Goal: Task Accomplishment & Management: Use online tool/utility

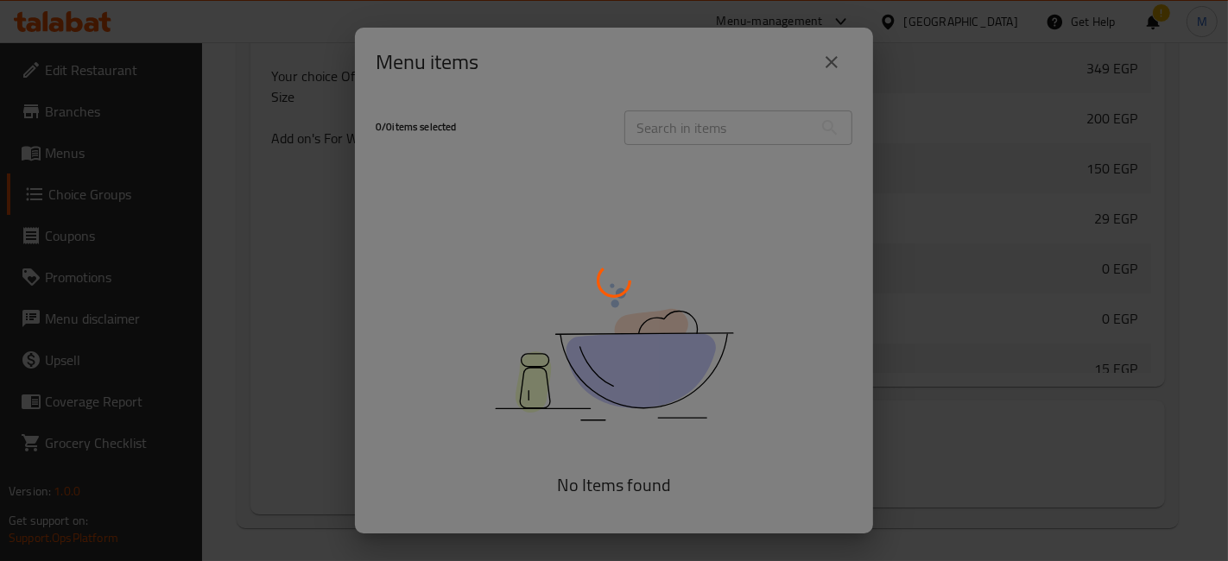
scroll to position [662, 0]
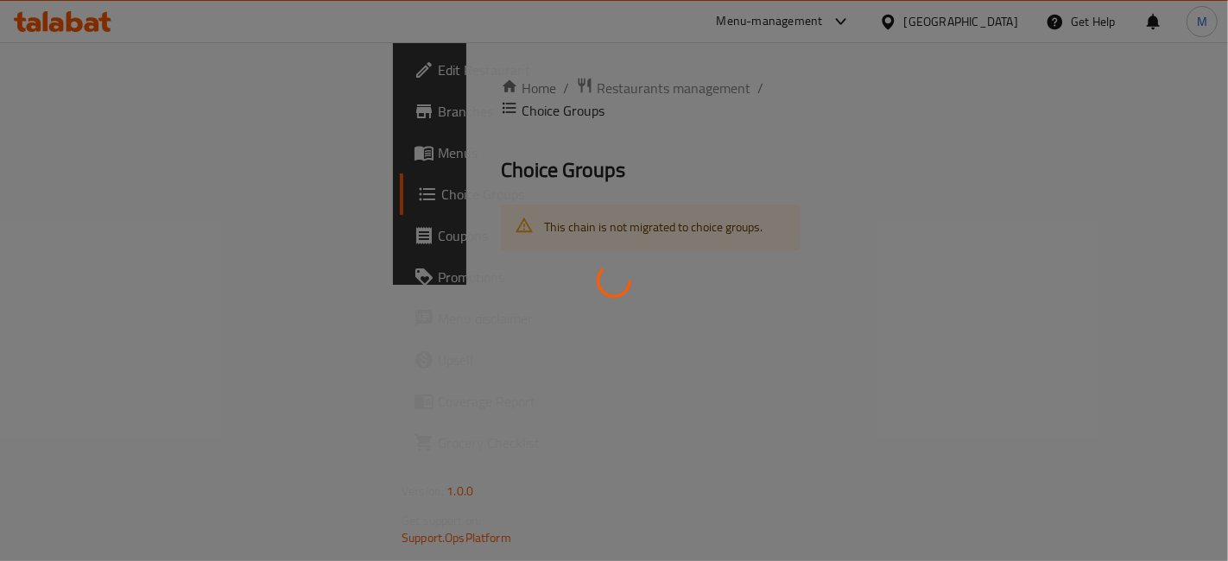
click at [686, 479] on div at bounding box center [614, 280] width 1228 height 561
drag, startPoint x: 686, startPoint y: 479, endPoint x: 246, endPoint y: 402, distance: 446.1
click at [246, 402] on div at bounding box center [614, 280] width 1228 height 561
click at [535, 373] on div at bounding box center [614, 280] width 1228 height 561
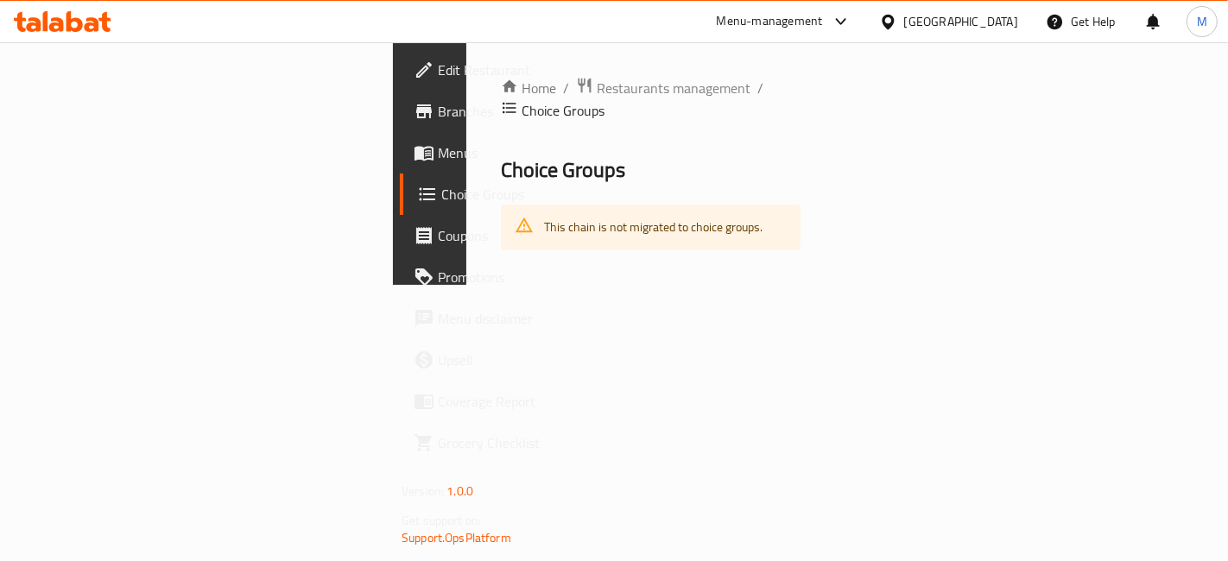
click at [48, 19] on icon at bounding box center [63, 21] width 98 height 21
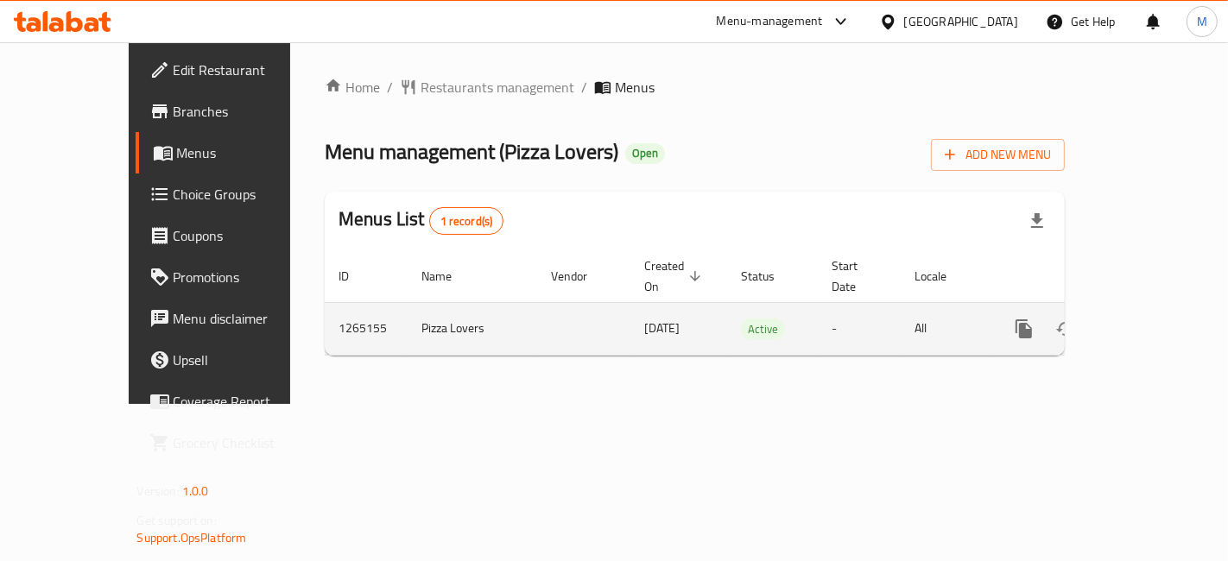
click at [1156, 321] on icon "enhanced table" at bounding box center [1149, 329] width 16 height 16
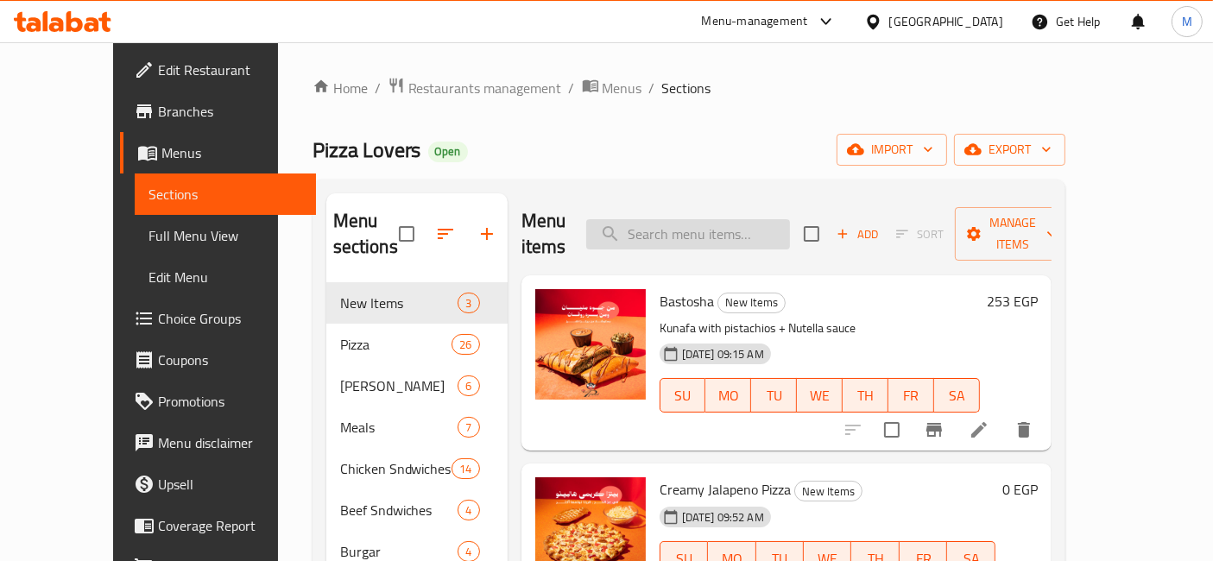
click at [778, 219] on input "search" at bounding box center [688, 234] width 204 height 30
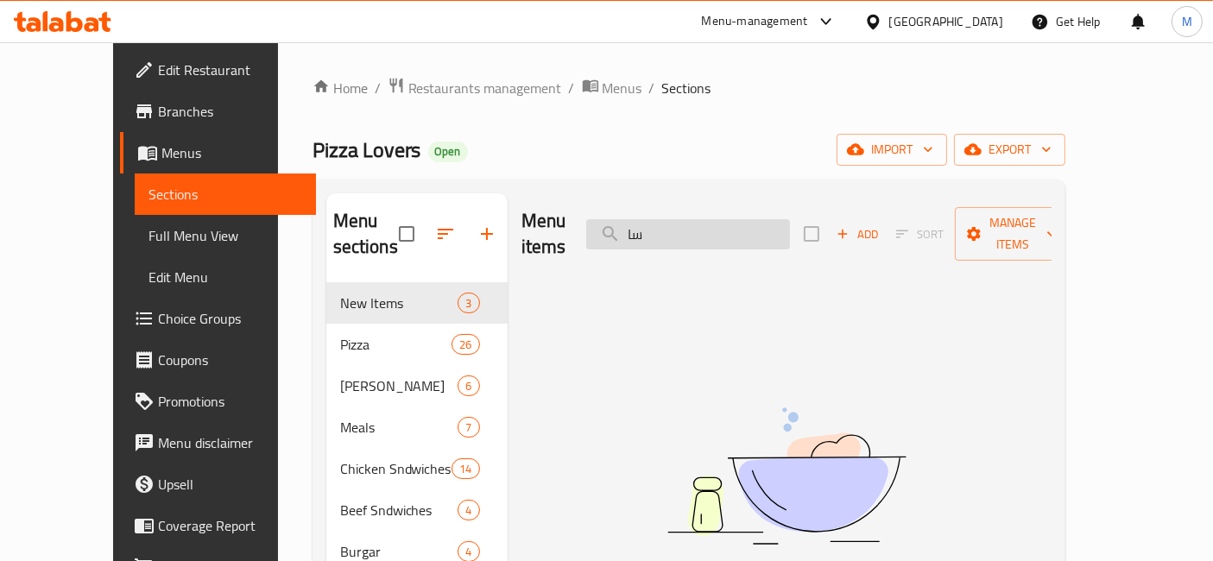
type input "س"
type input "ج"
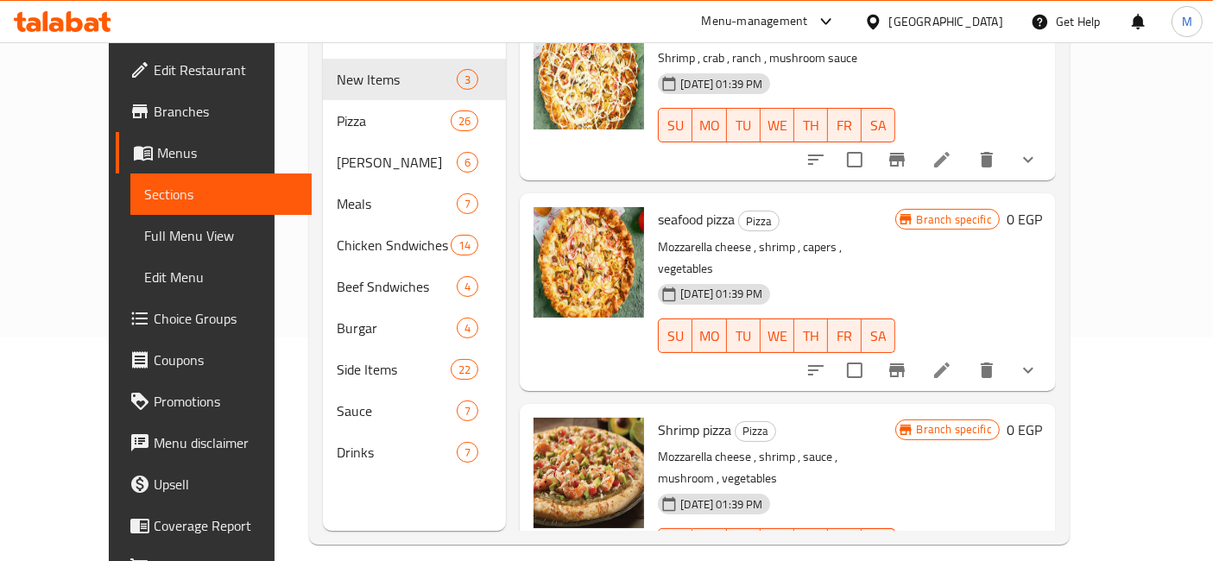
scroll to position [241, 0]
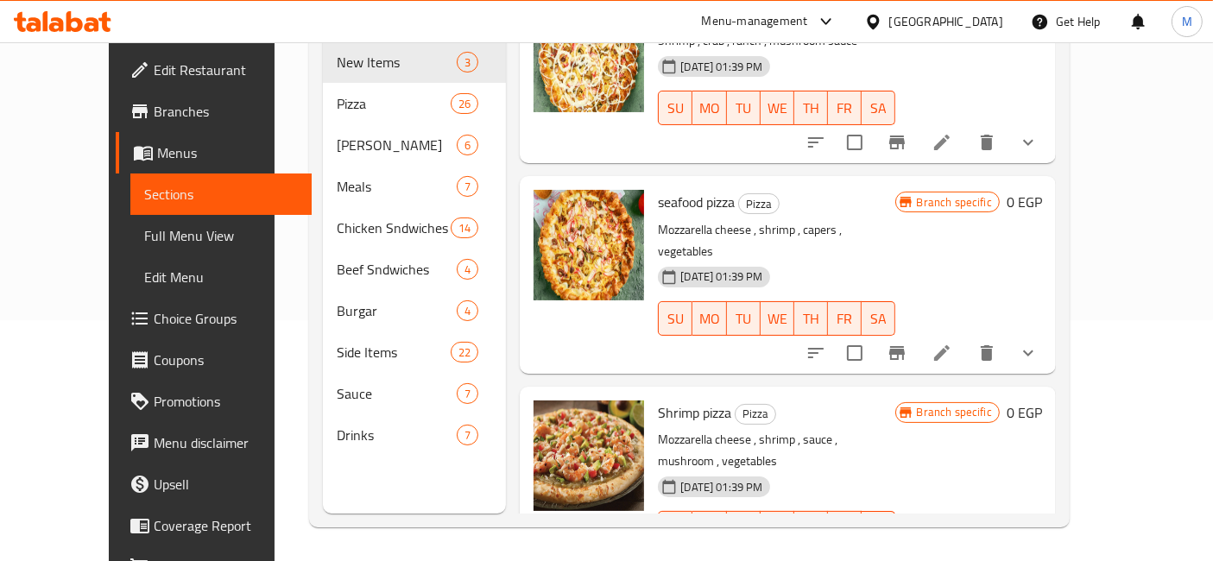
type input "SHRIMP"
click at [1039, 553] on icon "show more" at bounding box center [1028, 563] width 21 height 21
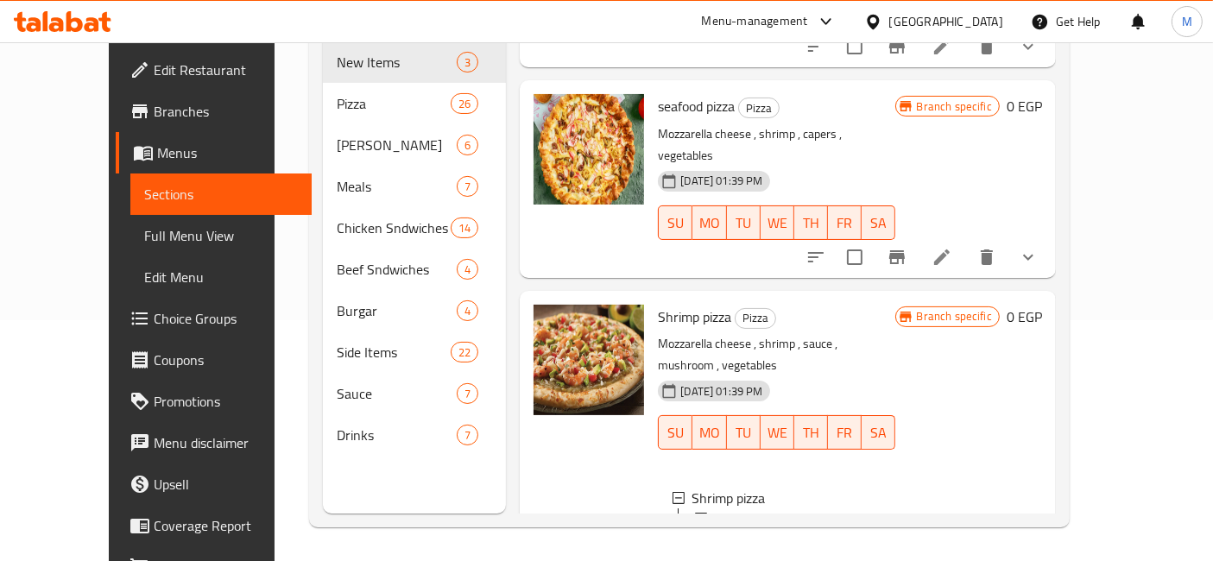
click at [747, 529] on div "Large" at bounding box center [808, 539] width 144 height 21
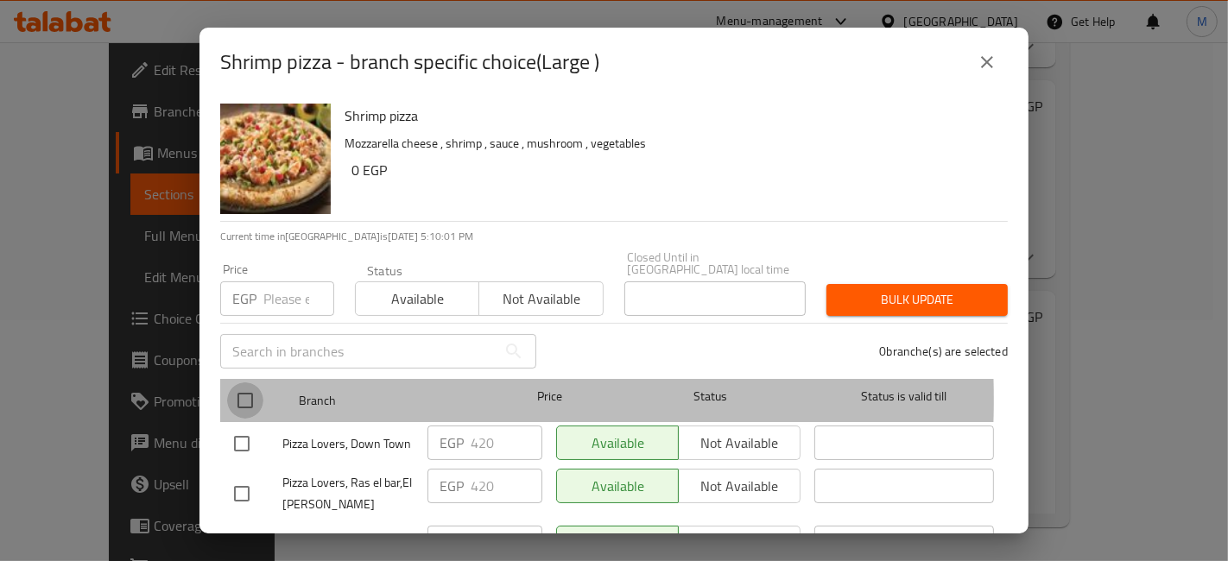
click at [244, 388] on input "checkbox" at bounding box center [245, 400] width 36 height 36
checkbox input "true"
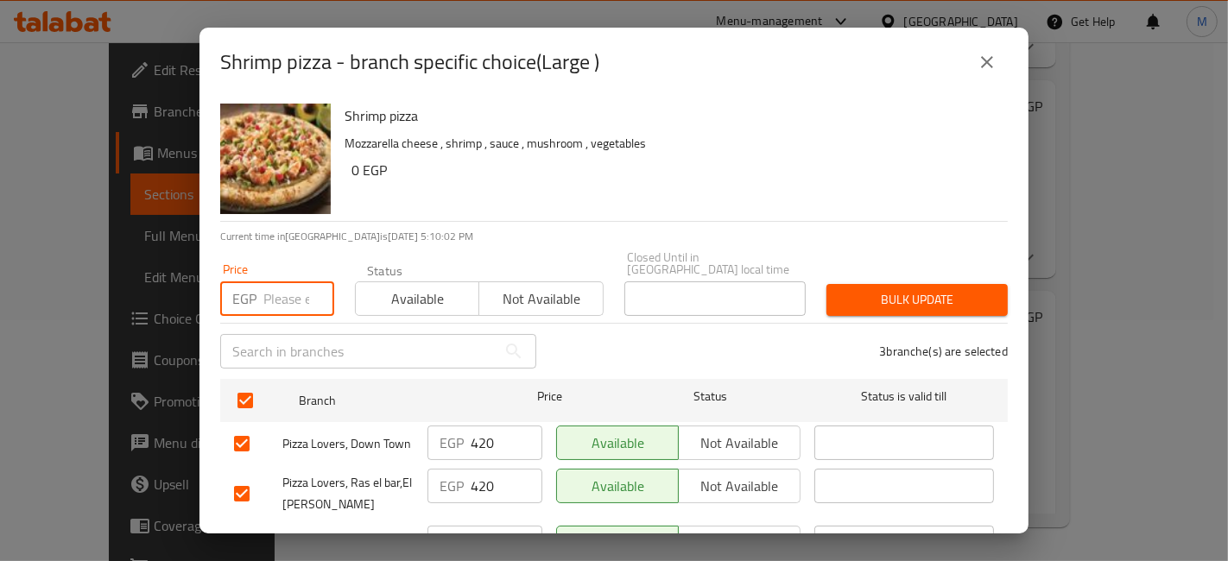
click at [273, 296] on input "number" at bounding box center [298, 298] width 71 height 35
type input "500"
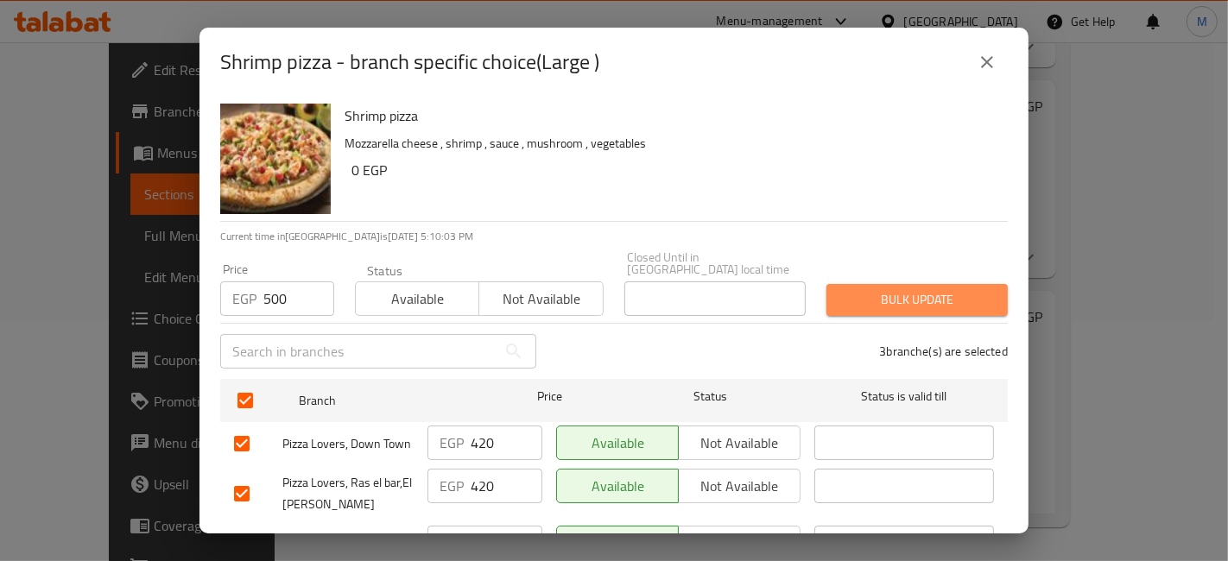
click at [927, 289] on span "Bulk update" at bounding box center [917, 300] width 154 height 22
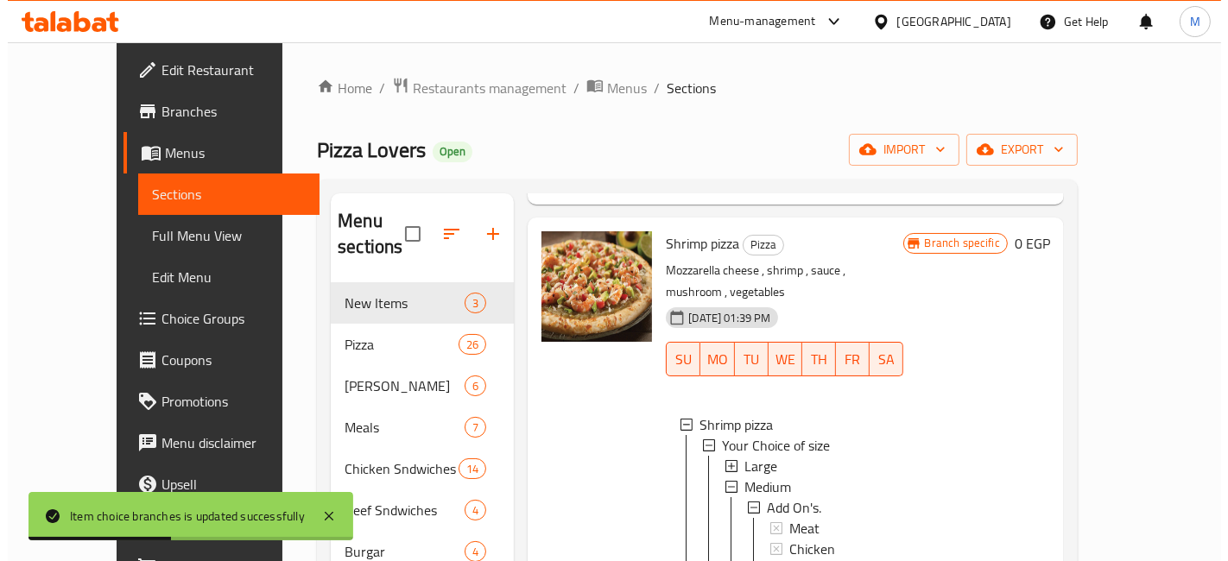
scroll to position [503, 0]
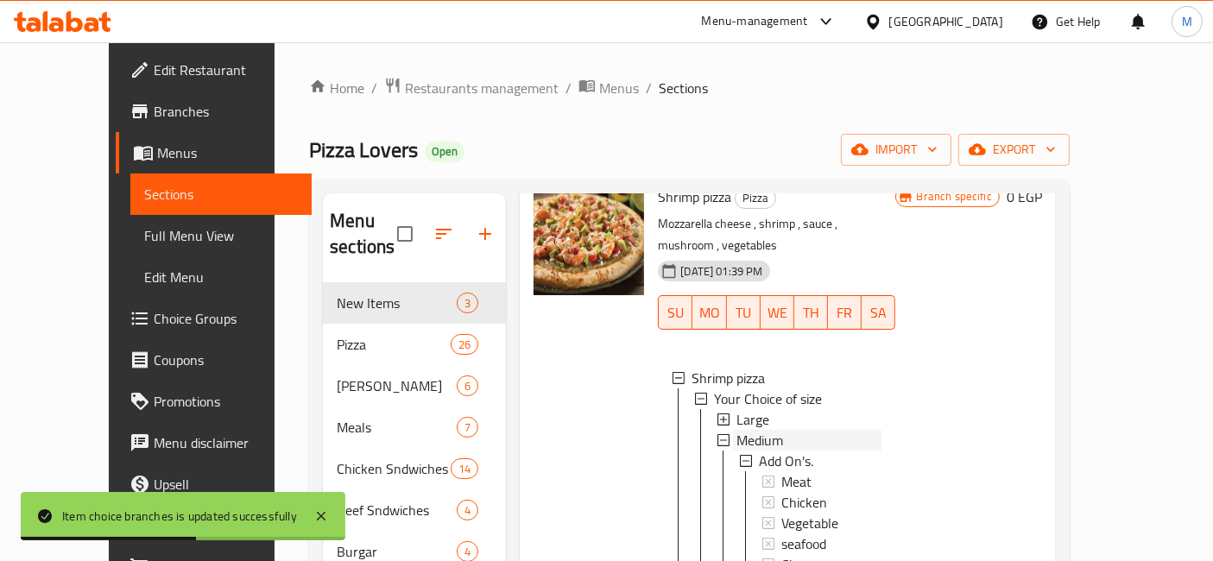
click at [753, 430] on span "Medium" at bounding box center [759, 440] width 47 height 21
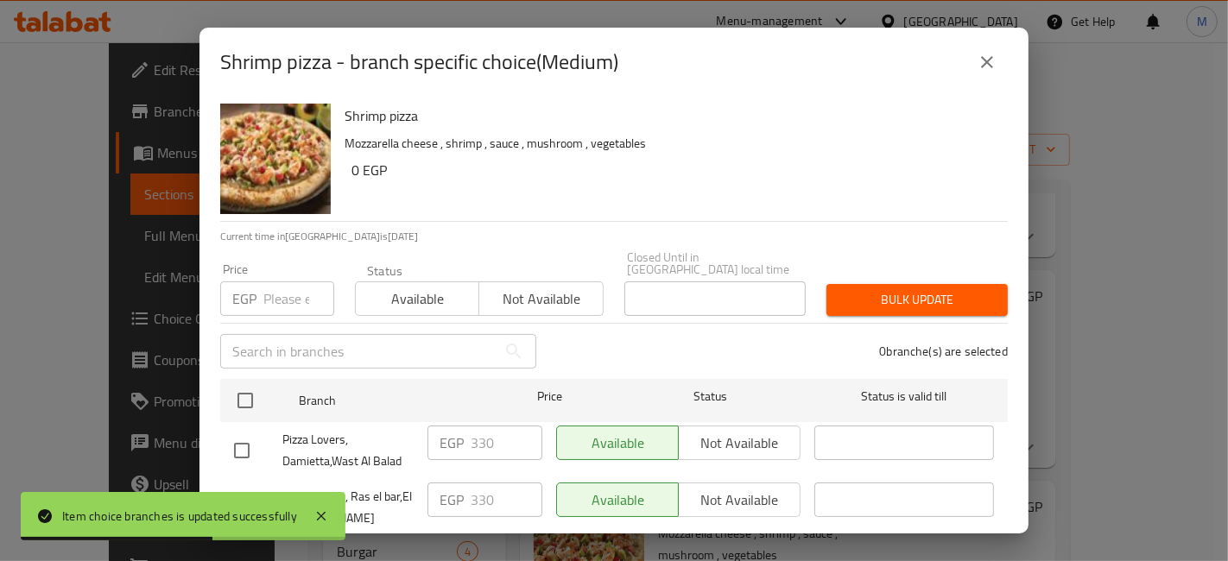
scroll to position [193, 0]
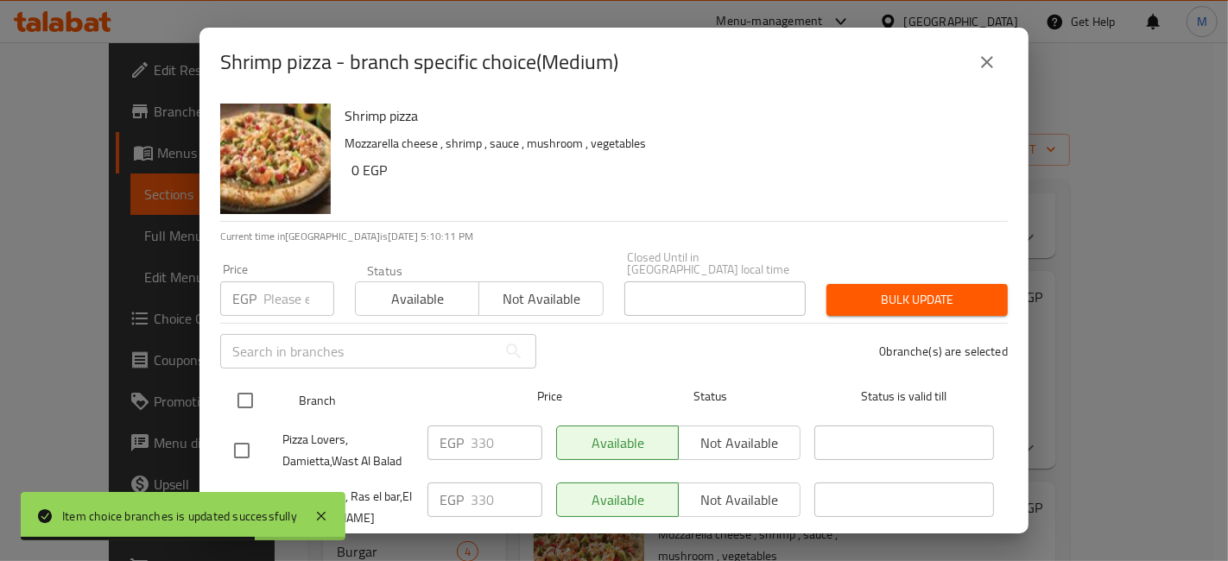
click at [250, 386] on input "checkbox" at bounding box center [245, 400] width 36 height 36
checkbox input "true"
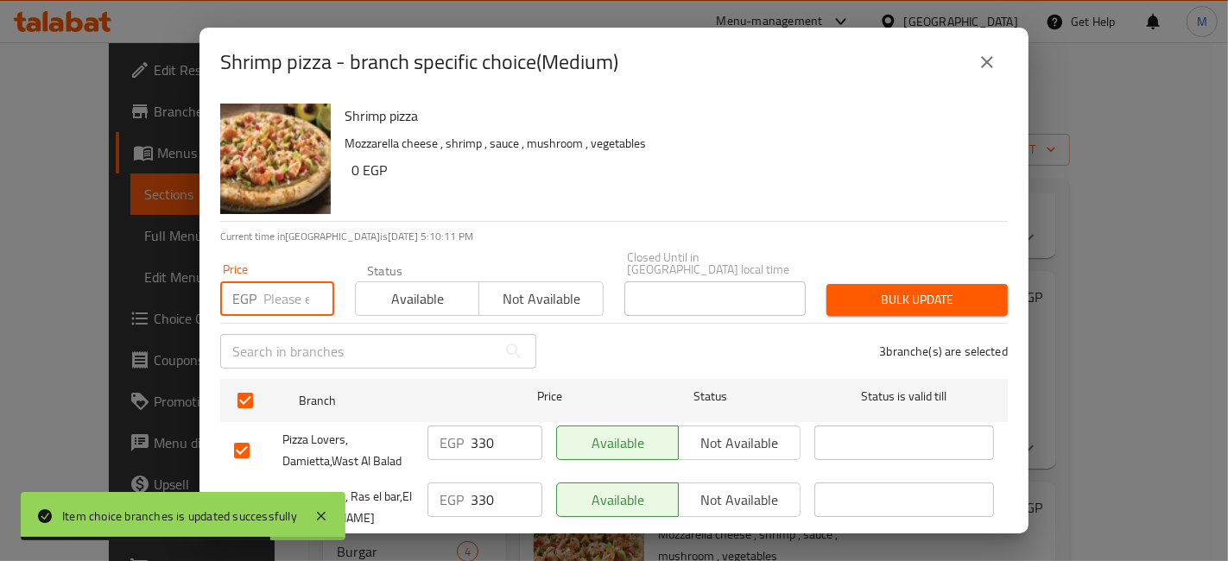
click at [270, 281] on input "number" at bounding box center [298, 298] width 71 height 35
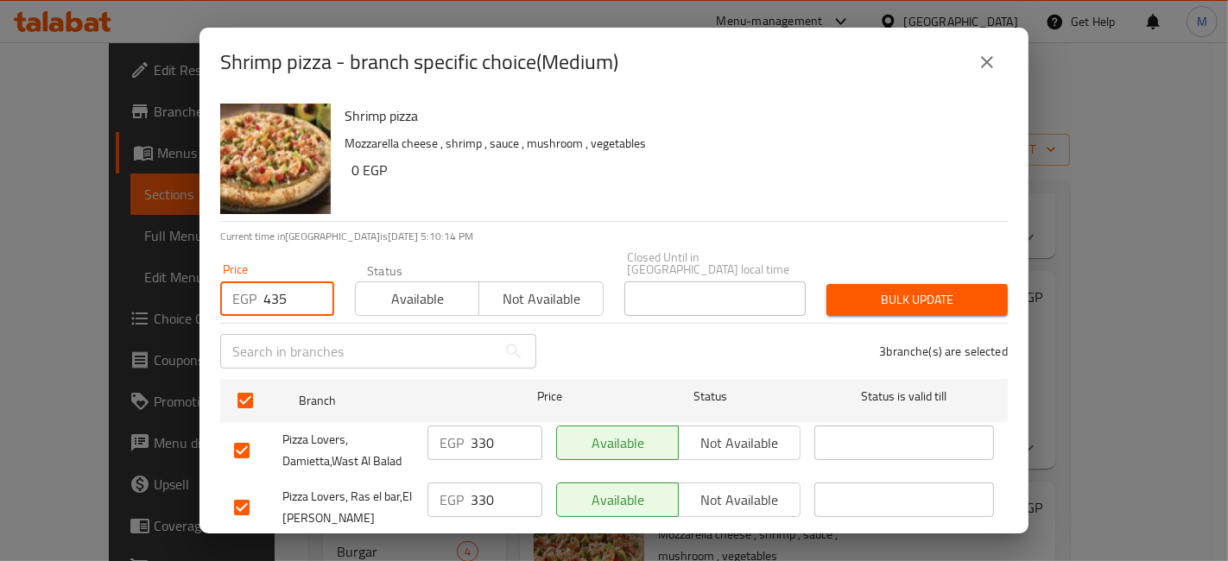
type input "435"
click at [898, 289] on span "Bulk update" at bounding box center [917, 300] width 154 height 22
click at [926, 292] on span "Bulk update" at bounding box center [917, 300] width 154 height 22
click at [932, 320] on div "3 branche(s) are selected" at bounding box center [782, 351] width 471 height 62
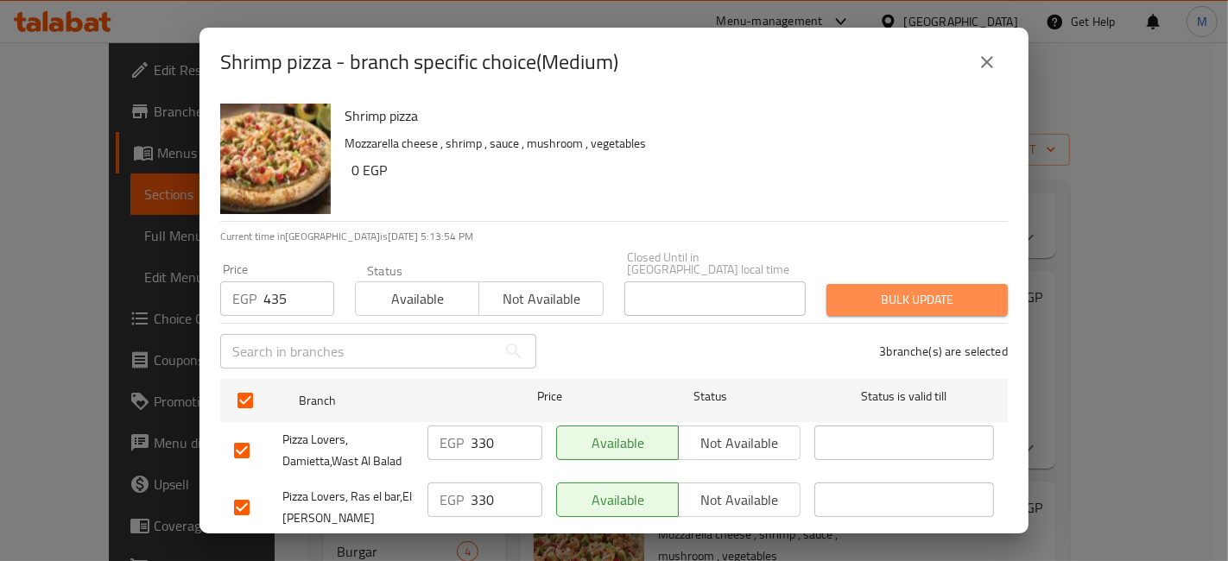
click at [927, 284] on button "Bulk update" at bounding box center [916, 300] width 181 height 32
click at [886, 294] on span "Bulk update" at bounding box center [917, 300] width 154 height 22
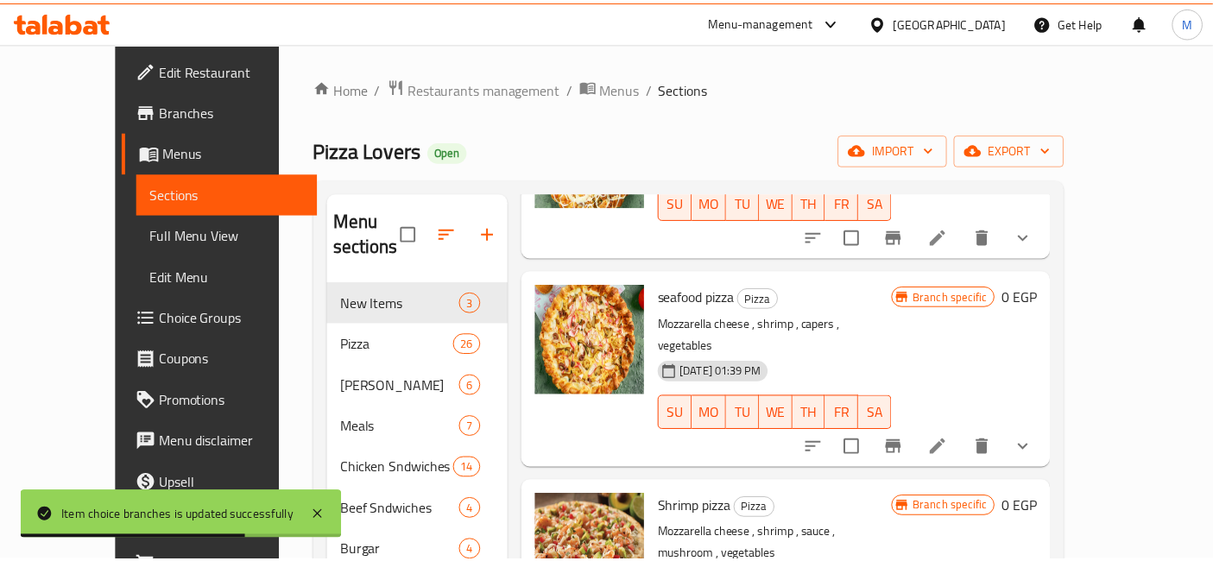
scroll to position [241, 0]
